Goal: Task Accomplishment & Management: Manage account settings

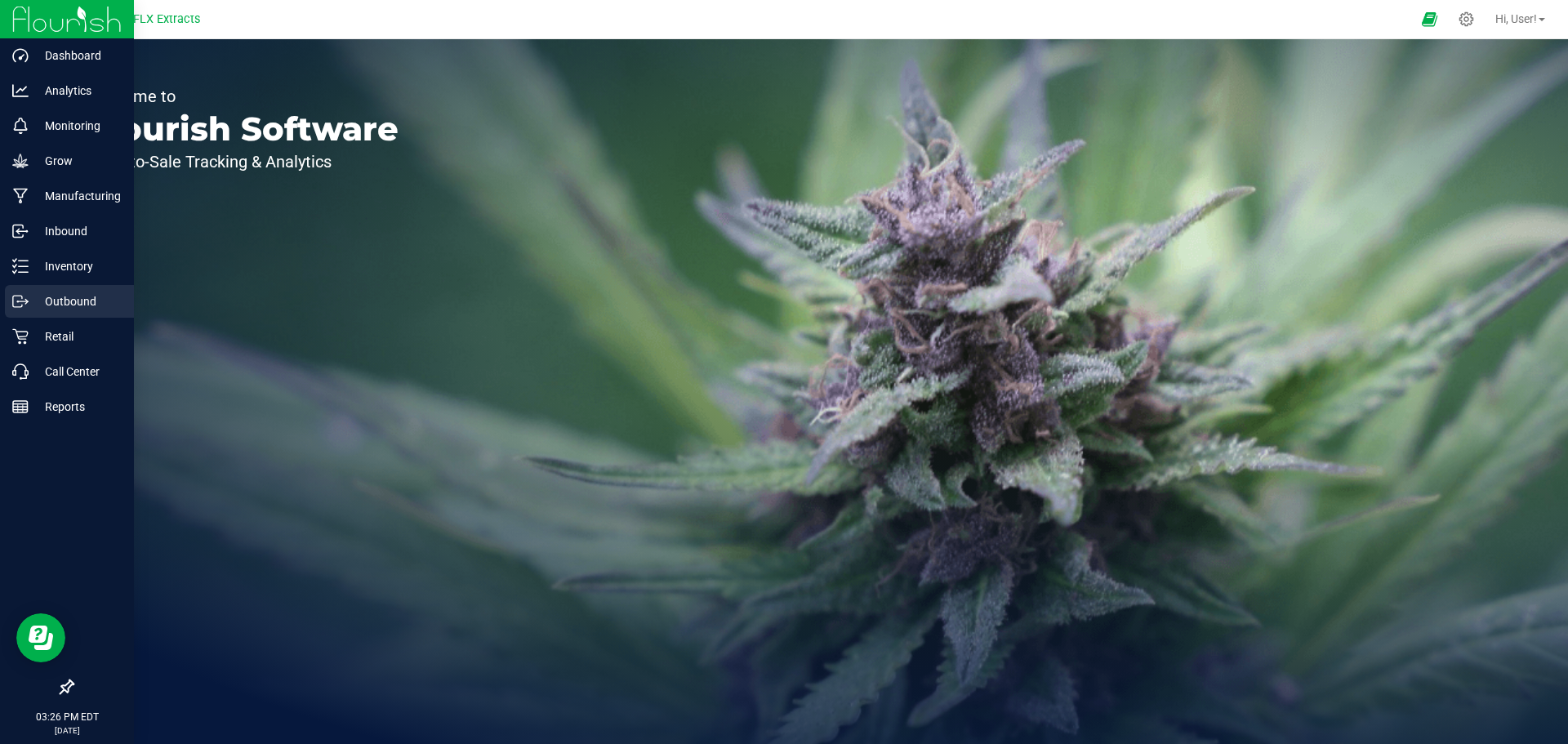
click at [96, 302] on p "Outbound" at bounding box center [77, 301] width 98 height 20
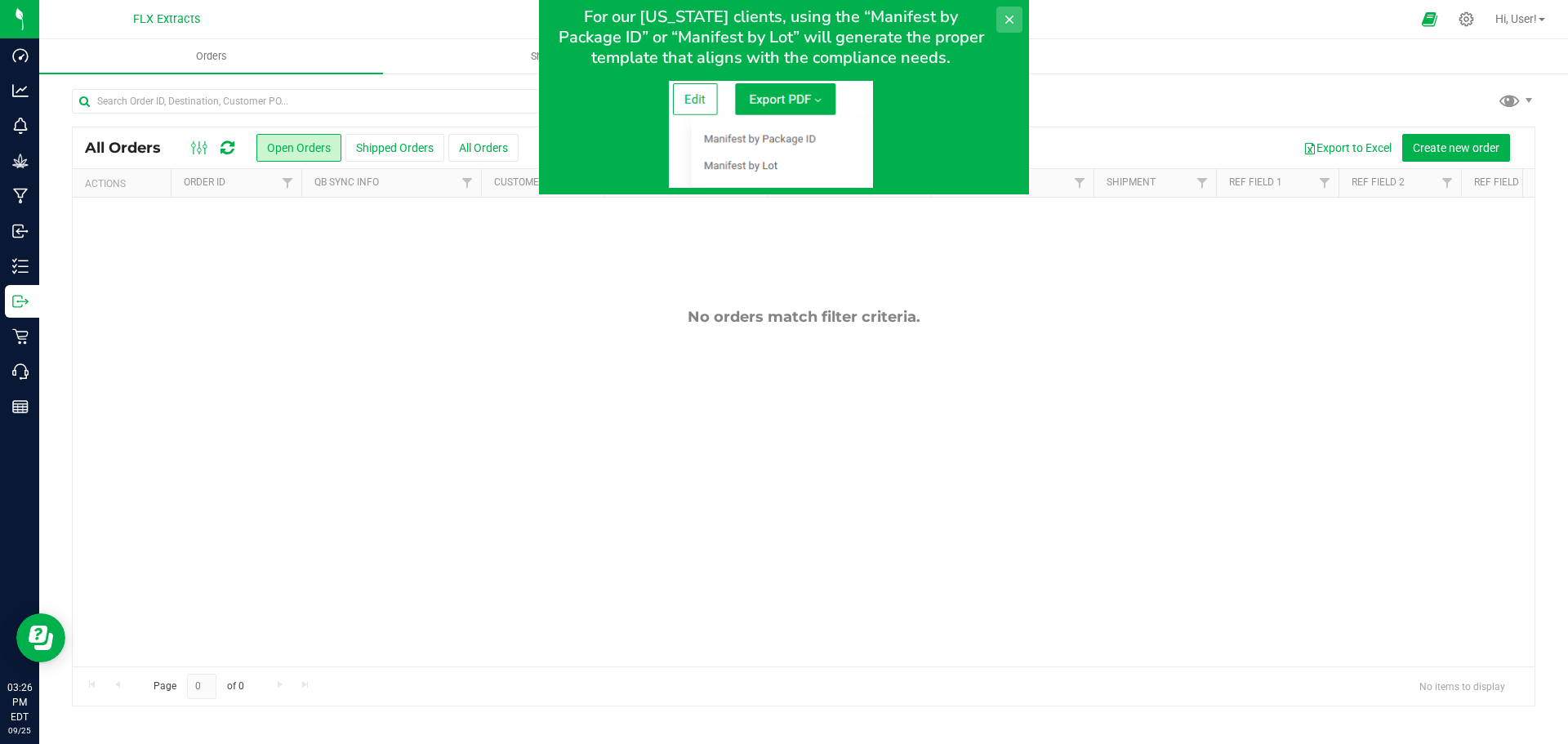
click at [1009, 14] on icon at bounding box center [1009, 20] width 13 height 13
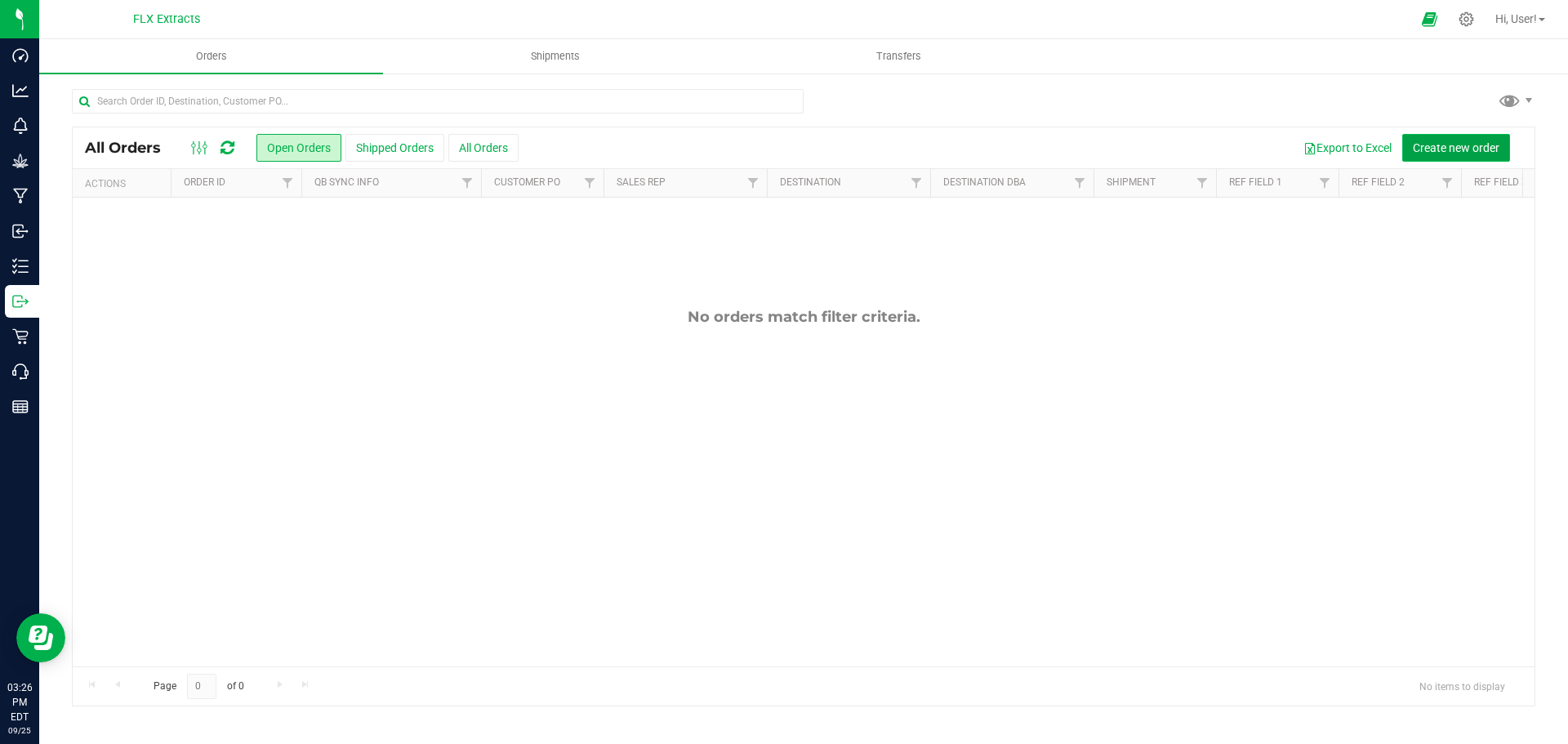
click at [1476, 150] on span "Create new order" at bounding box center [1456, 148] width 86 height 13
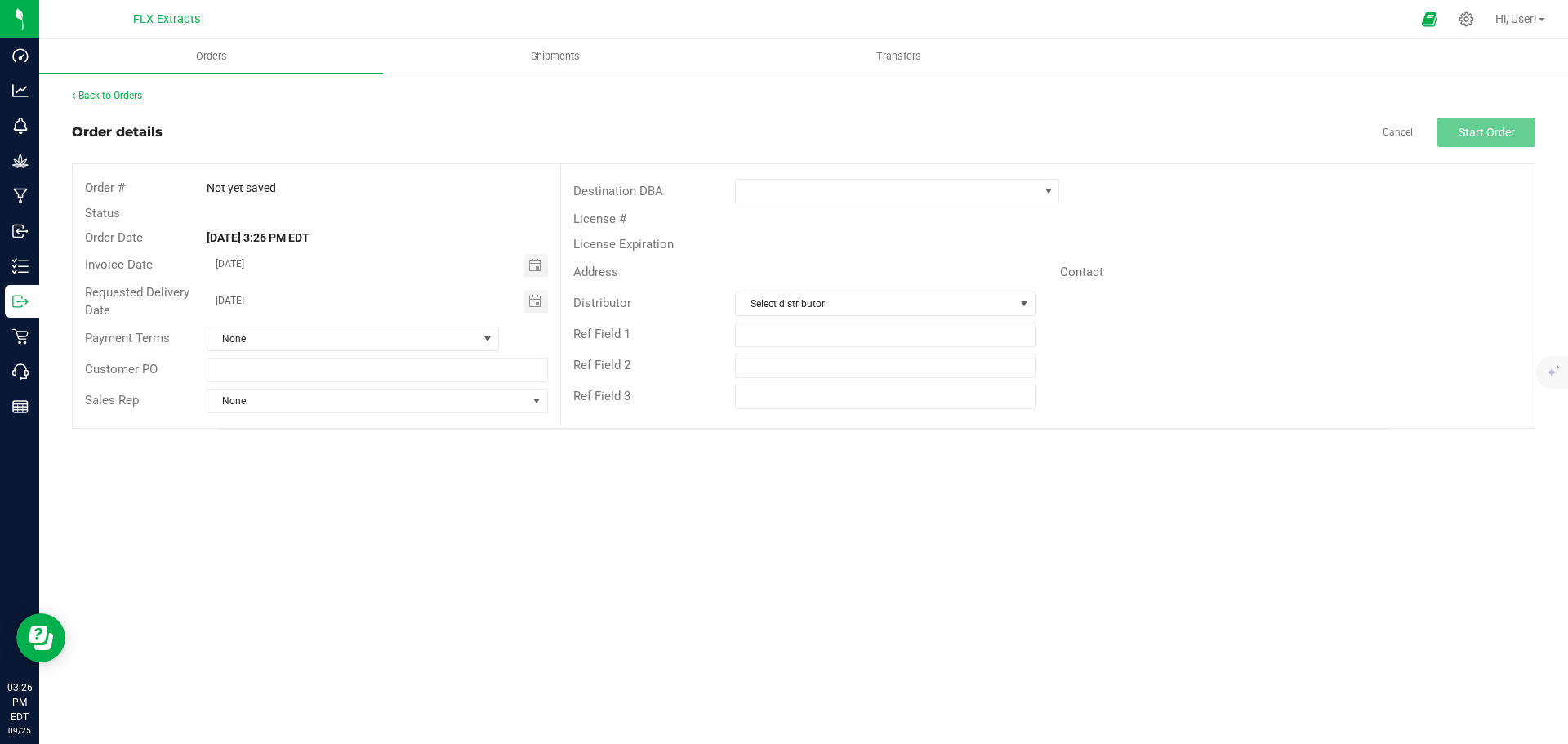
click at [140, 99] on link "Back to Orders" at bounding box center [107, 95] width 71 height 12
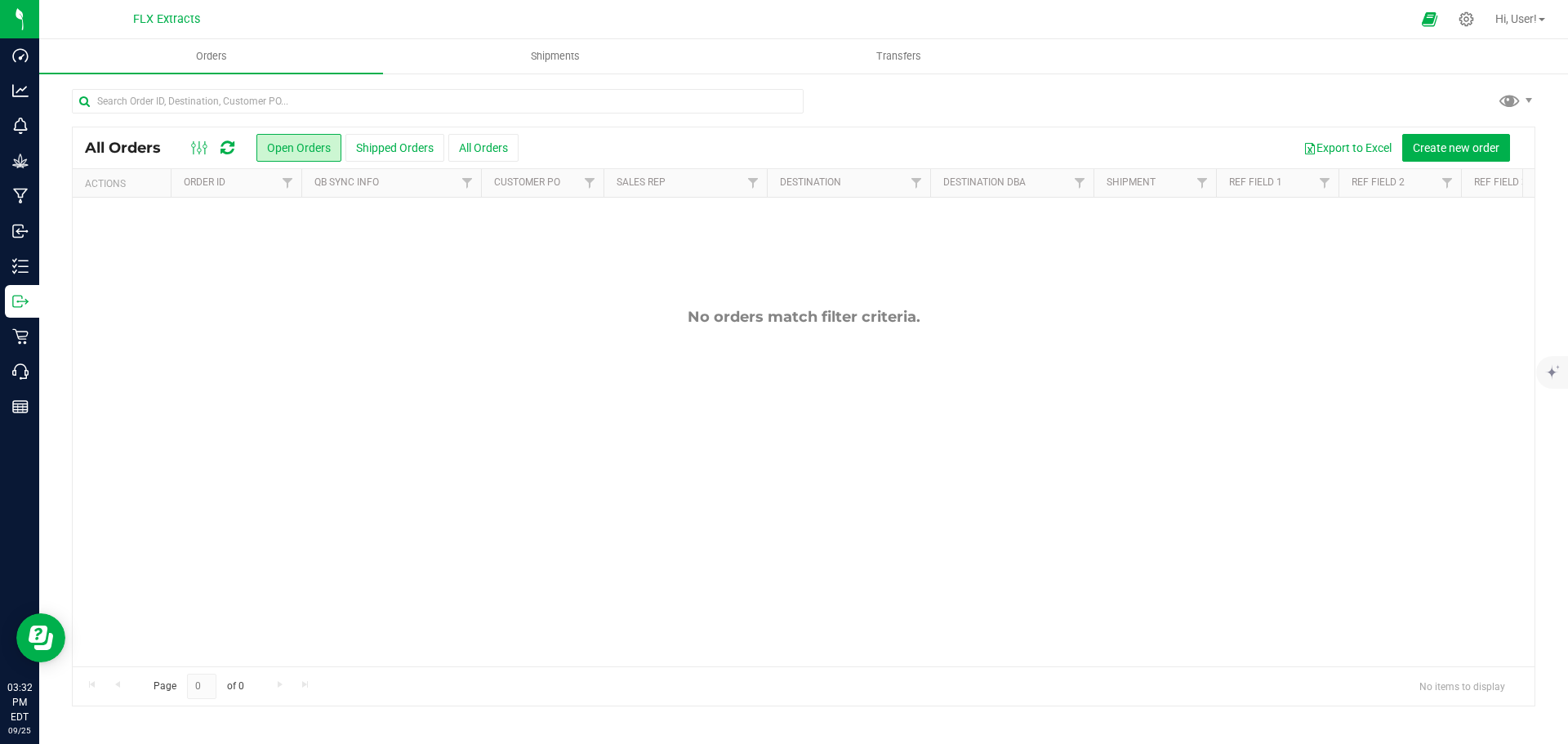
scroll to position [16, 0]
